Goal: Information Seeking & Learning: Learn about a topic

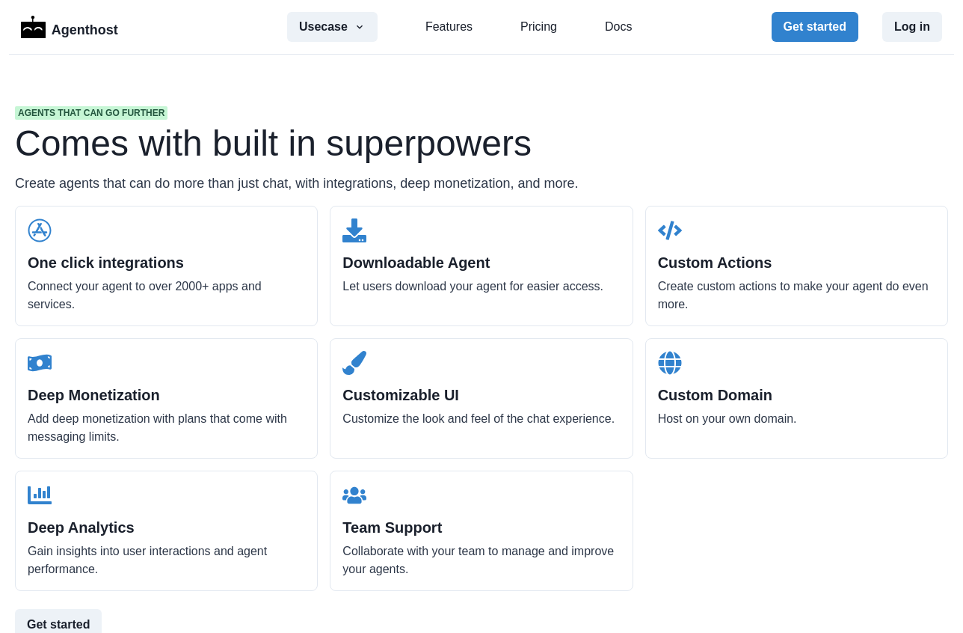
scroll to position [1413, 0]
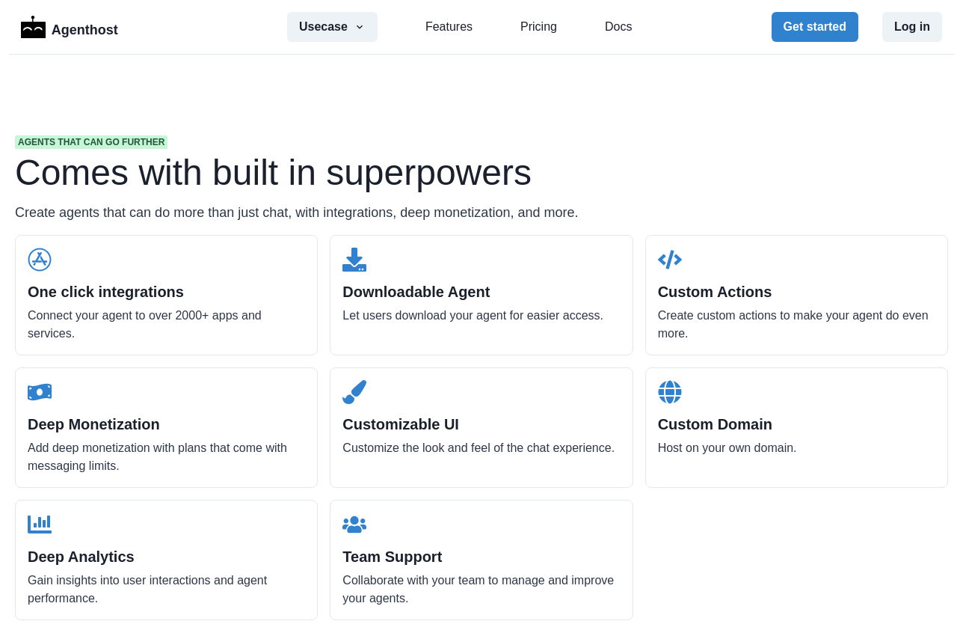
click at [387, 82] on div "Agents that can go further Comes with built in superpowers Create agents that c…" at bounding box center [481, 342] width 957 height 652
click at [385, 104] on div "Agents that can go further Comes with built in superpowers Create agents that c…" at bounding box center [481, 342] width 957 height 652
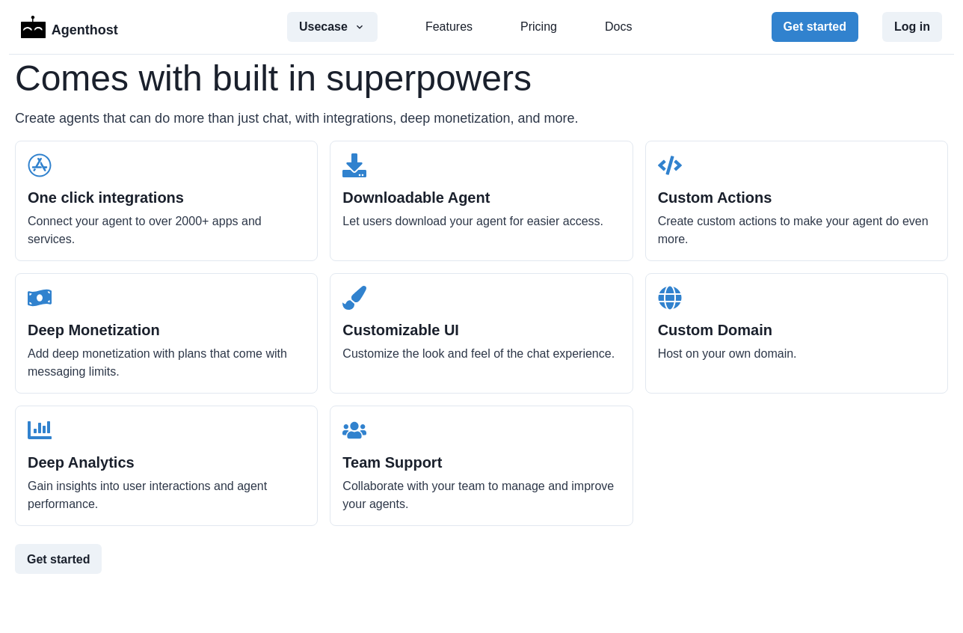
scroll to position [1602, 0]
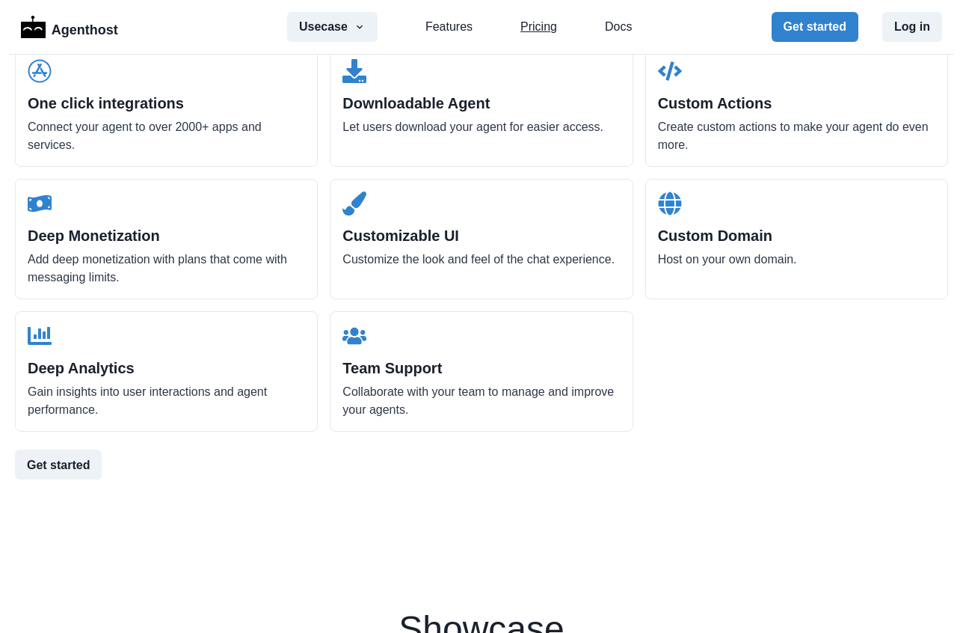
click at [528, 29] on link "Pricing" at bounding box center [538, 27] width 37 height 18
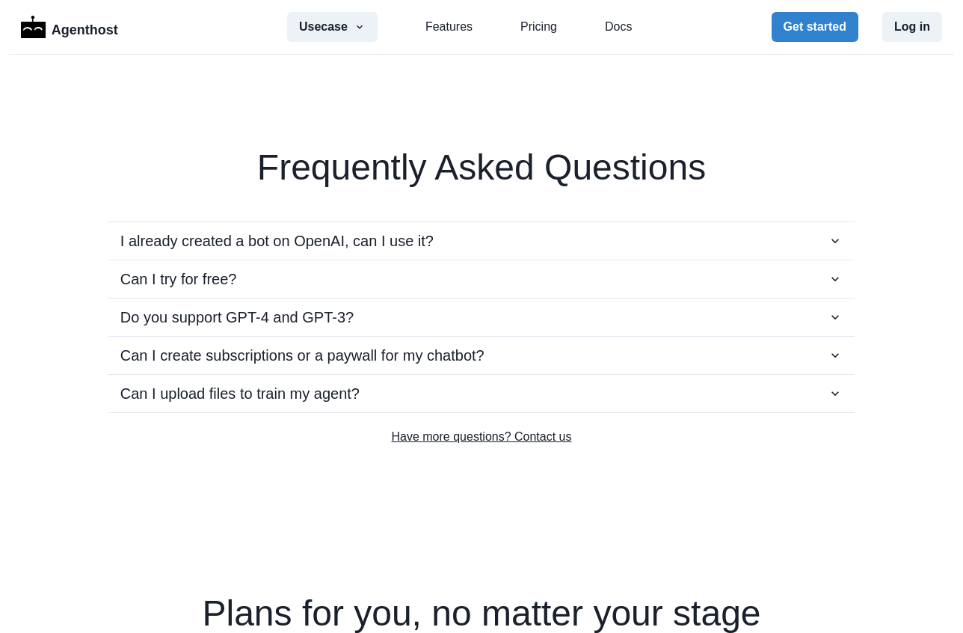
scroll to position [2575, 0]
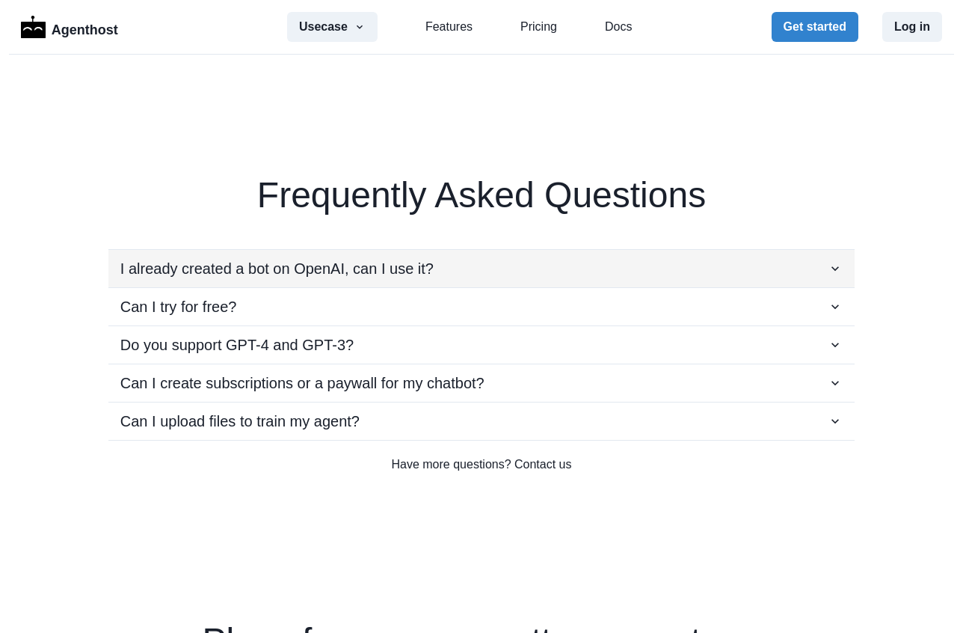
click at [832, 268] on icon "button" at bounding box center [835, 268] width 15 height 15
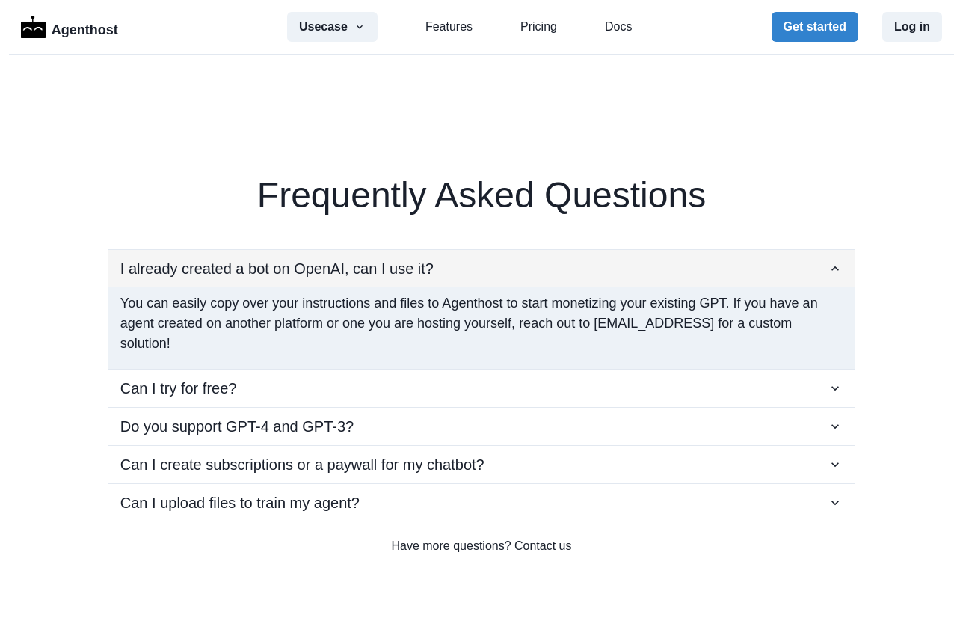
click at [832, 268] on icon "button" at bounding box center [835, 268] width 15 height 15
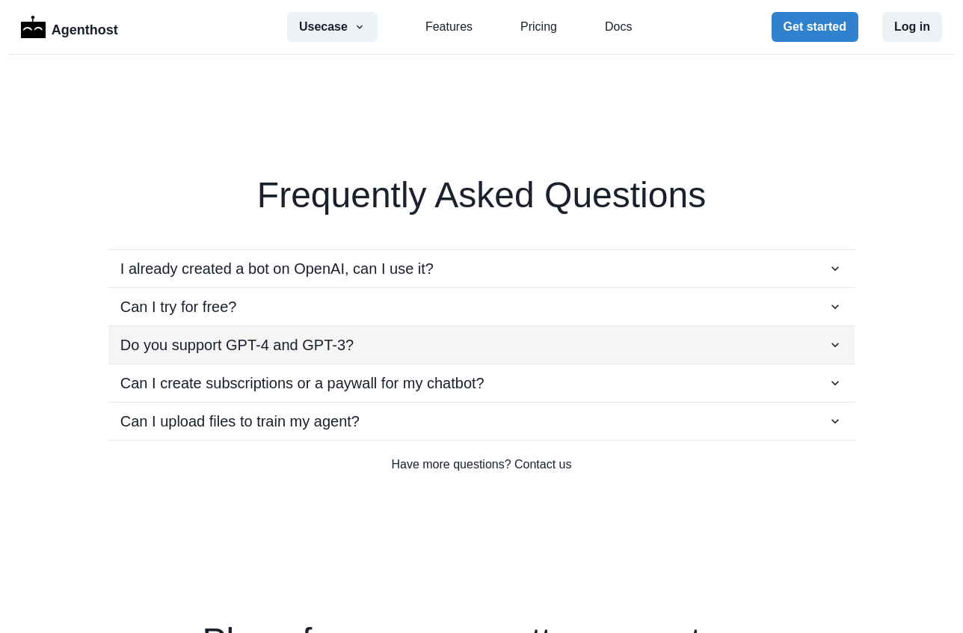
click at [835, 348] on icon "button" at bounding box center [835, 344] width 15 height 15
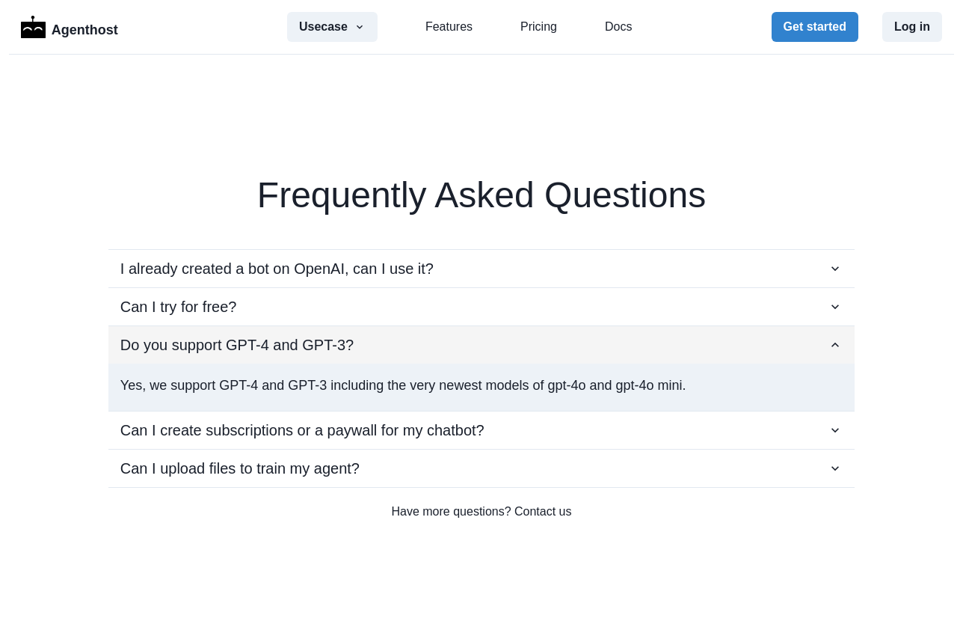
click at [835, 348] on icon "button" at bounding box center [835, 344] width 15 height 15
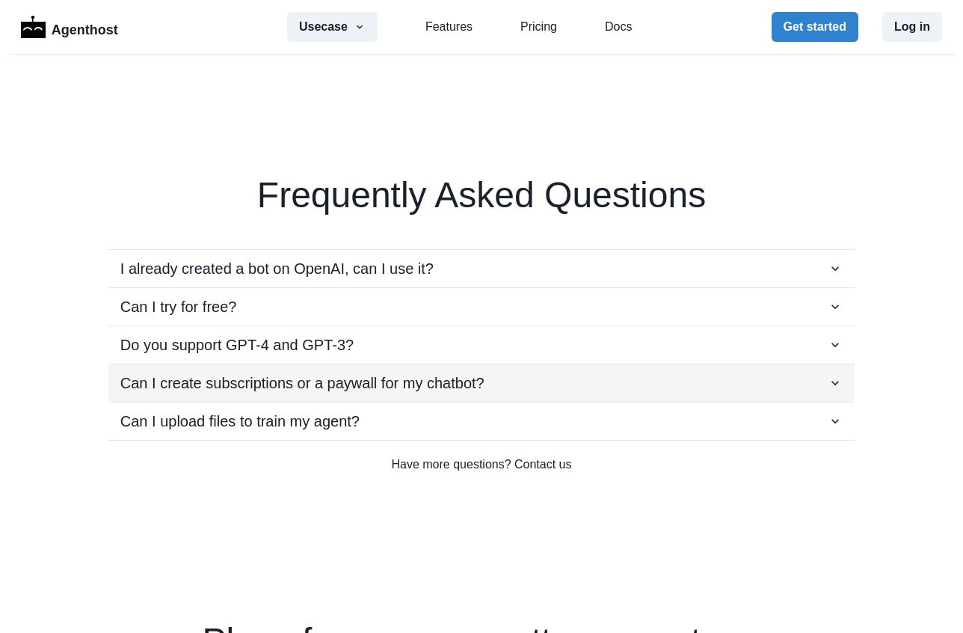
click at [841, 381] on icon "button" at bounding box center [835, 382] width 15 height 15
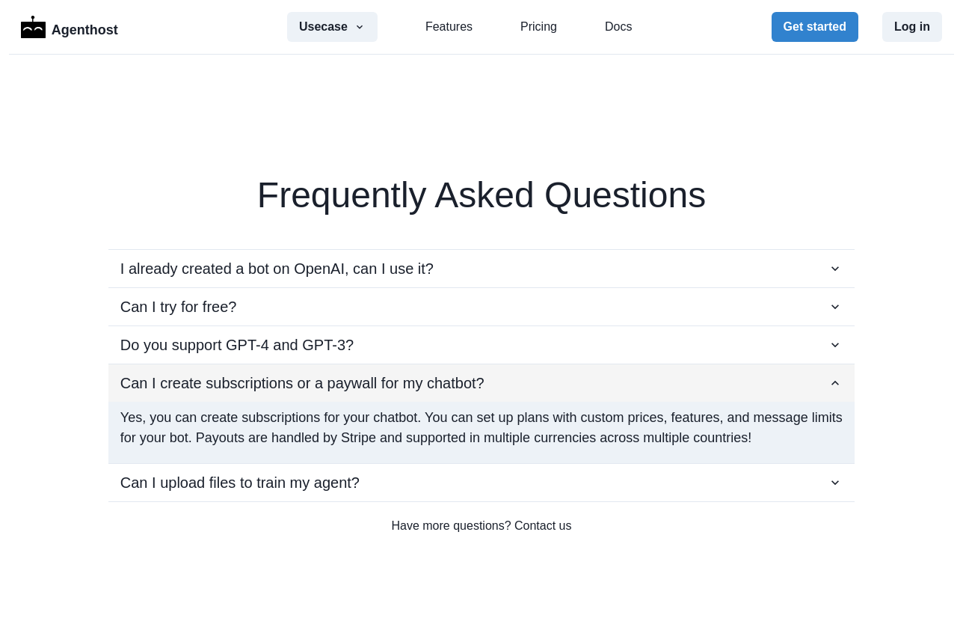
click at [841, 381] on icon "button" at bounding box center [835, 382] width 15 height 15
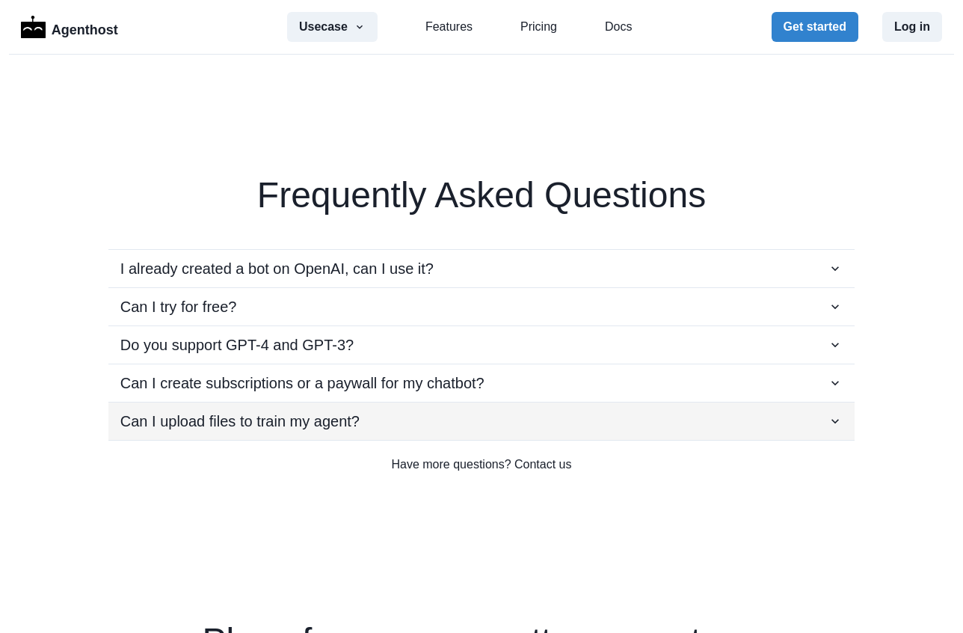
click at [844, 429] on button "Can I upload files to train my agent?" at bounding box center [481, 420] width 746 height 37
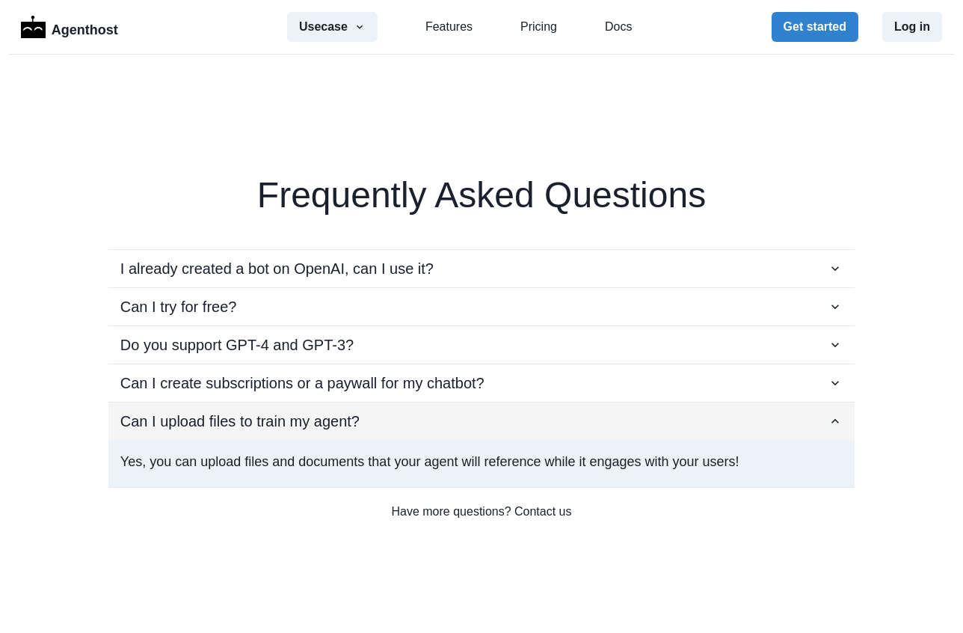
click at [838, 425] on icon "button" at bounding box center [835, 421] width 15 height 15
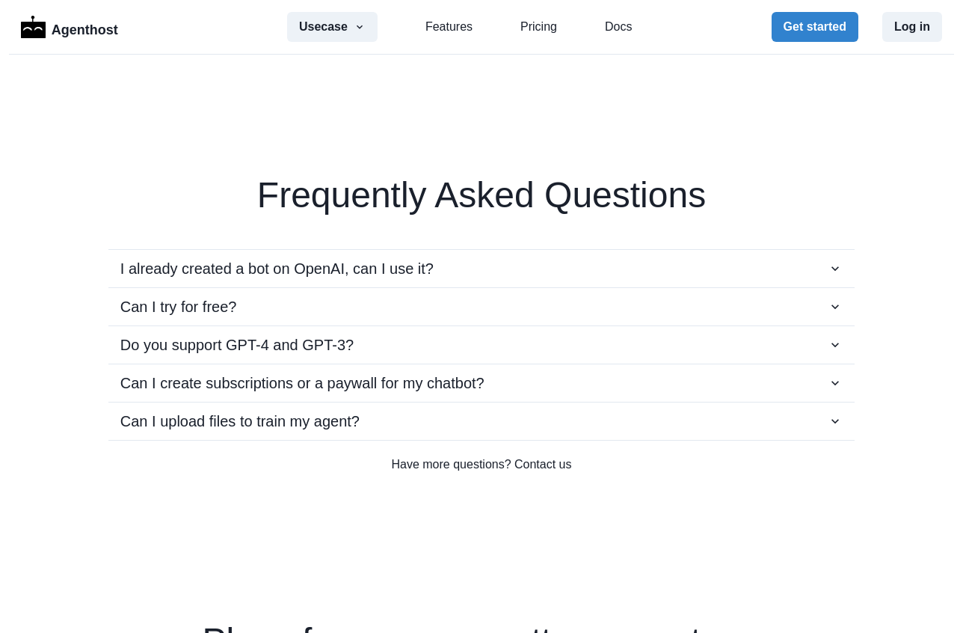
click at [34, 334] on div "I already created a bot on OpenAI, can I use it? You can easily copy over your …" at bounding box center [481, 332] width 933 height 215
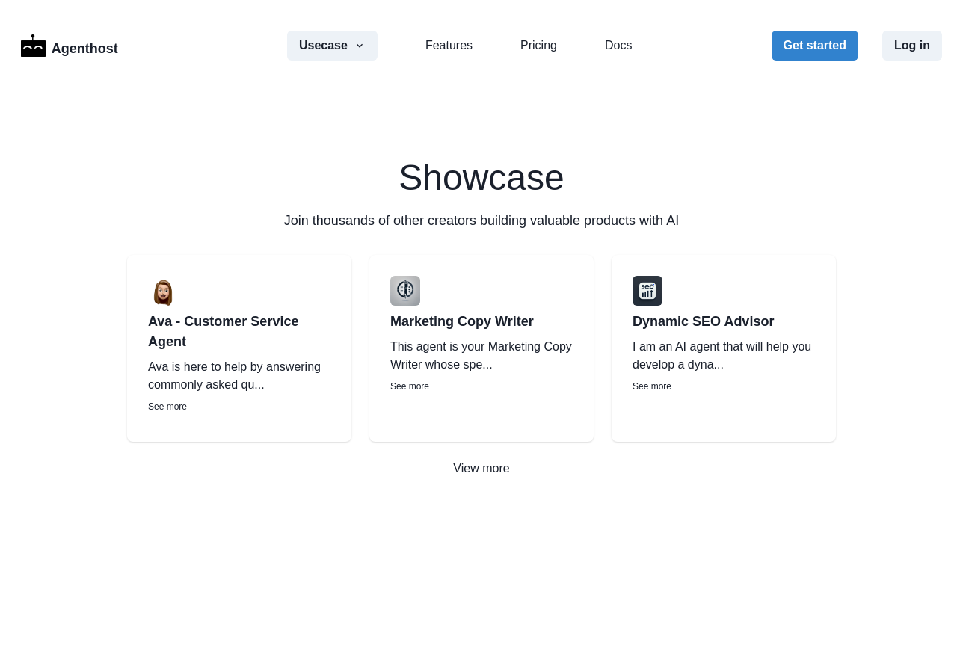
scroll to position [2104, 0]
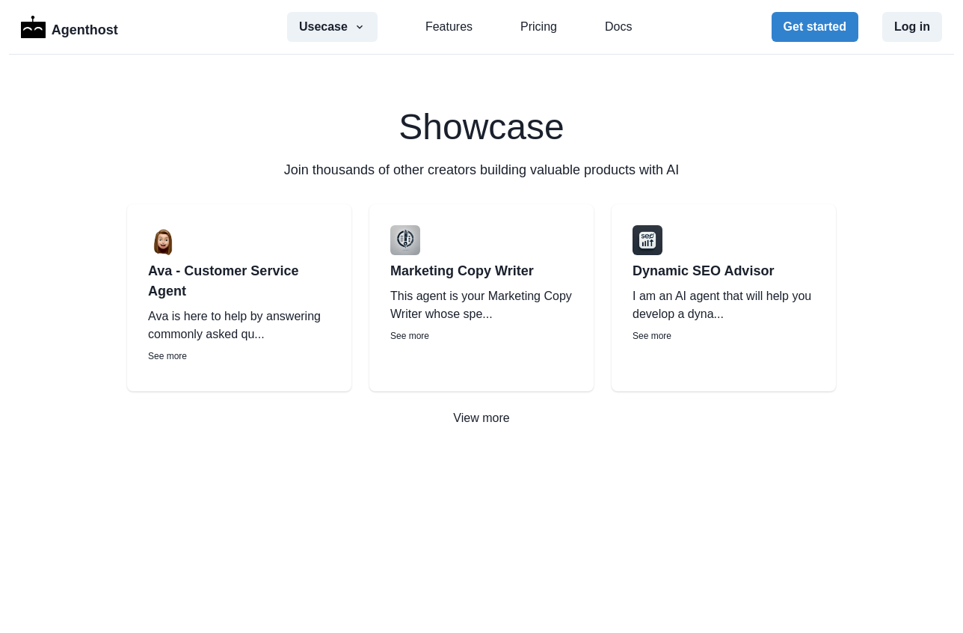
click at [203, 310] on p "Ava is here to help by answering commonly asked qu..." at bounding box center [239, 325] width 182 height 36
click at [188, 273] on p "Ava - Customer Service Agent" at bounding box center [239, 281] width 182 height 40
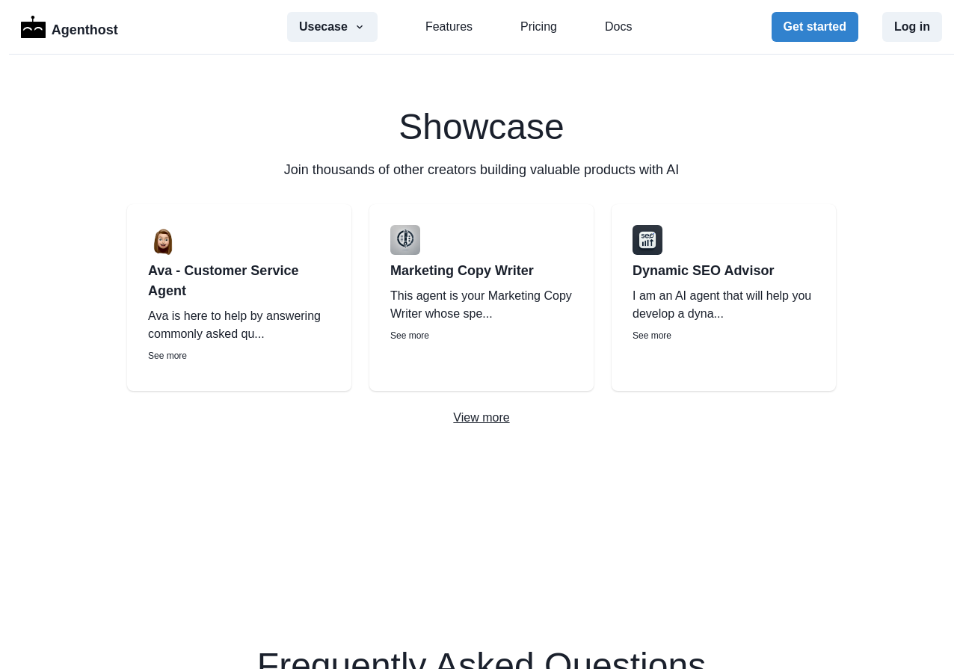
click at [467, 423] on p "View more" at bounding box center [481, 418] width 963 height 18
